Goal: Task Accomplishment & Management: Manage account settings

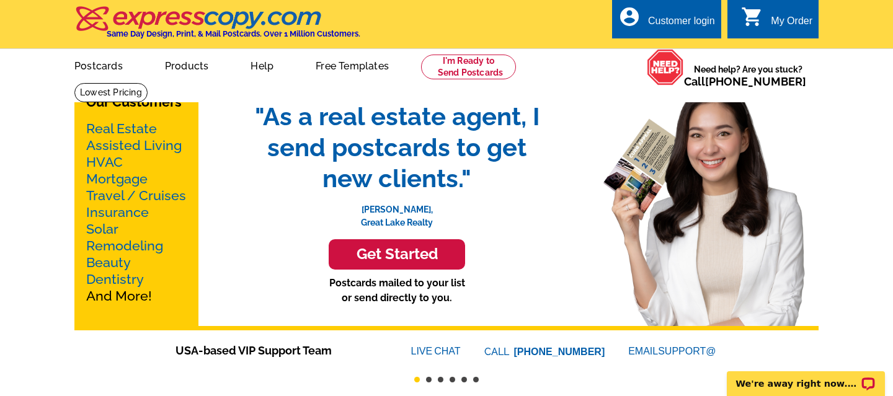
click at [684, 22] on div "Customer login" at bounding box center [681, 24] width 67 height 17
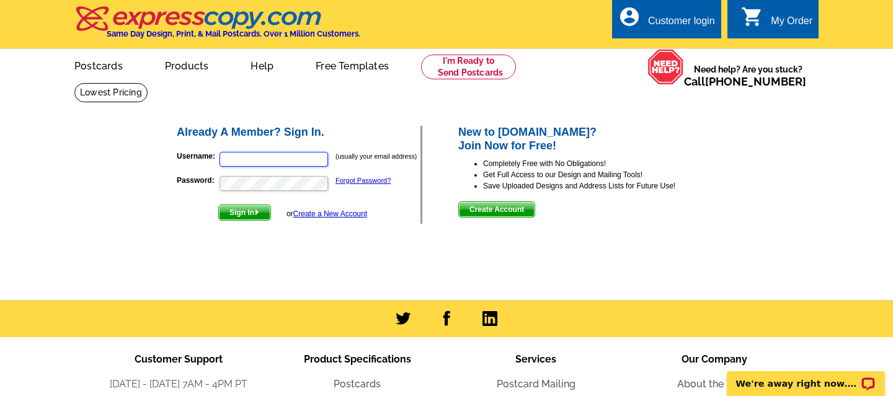
type input "[EMAIL_ADDRESS][PERSON_NAME][DOMAIN_NAME]"
click at [260, 210] on img "submit" at bounding box center [257, 213] width 6 height 6
